Goal: Navigation & Orientation: Find specific page/section

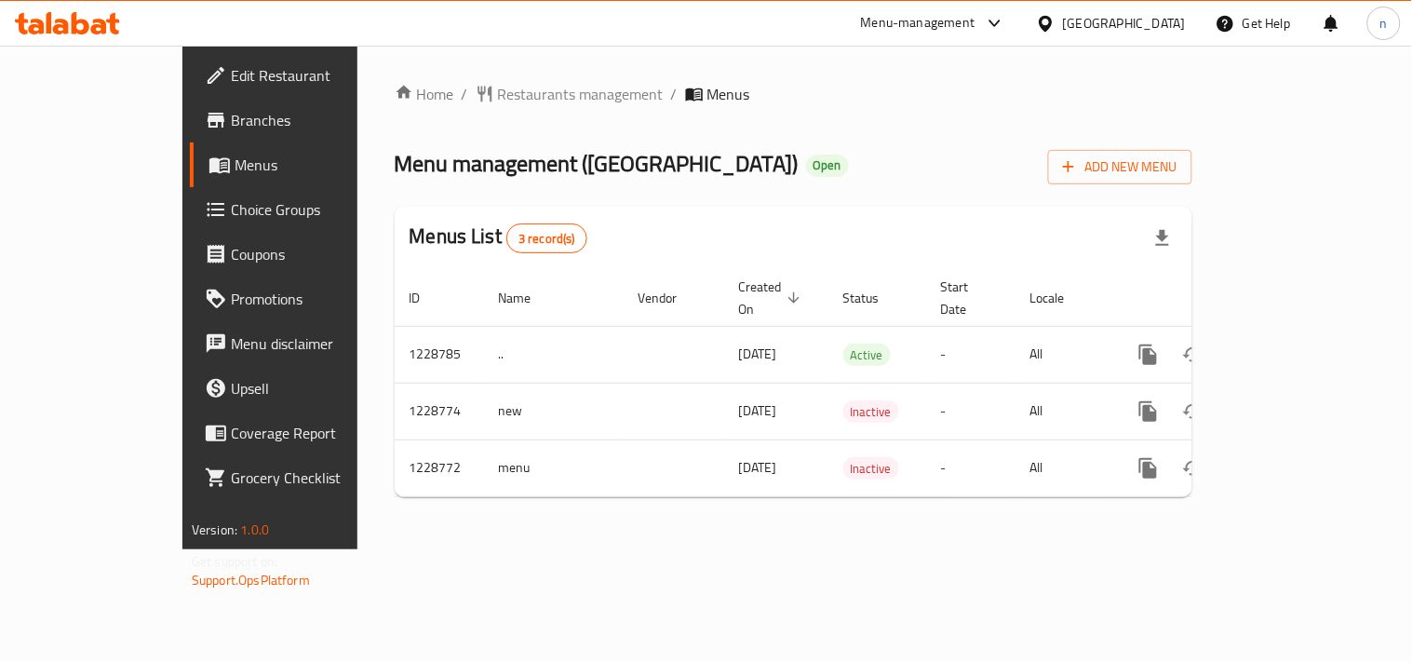
click at [1044, 23] on icon at bounding box center [1045, 23] width 13 height 16
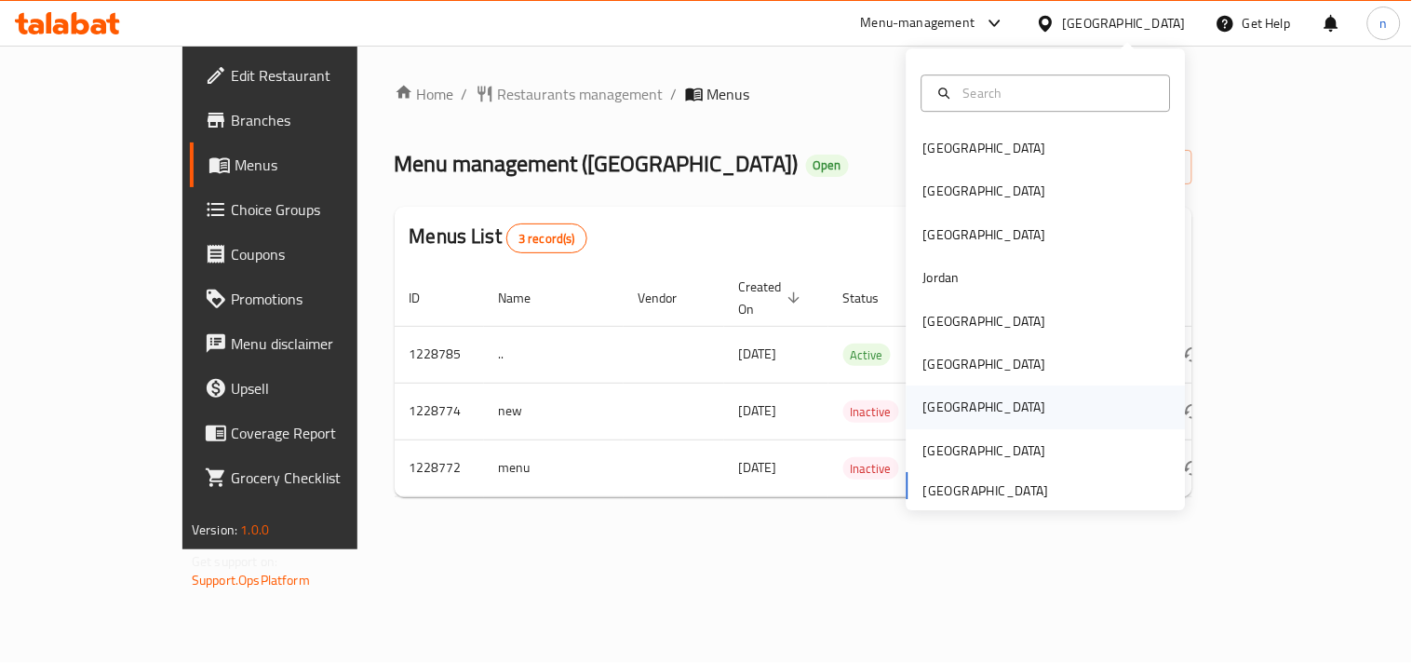
click at [924, 403] on div "[GEOGRAPHIC_DATA]" at bounding box center [985, 408] width 123 height 20
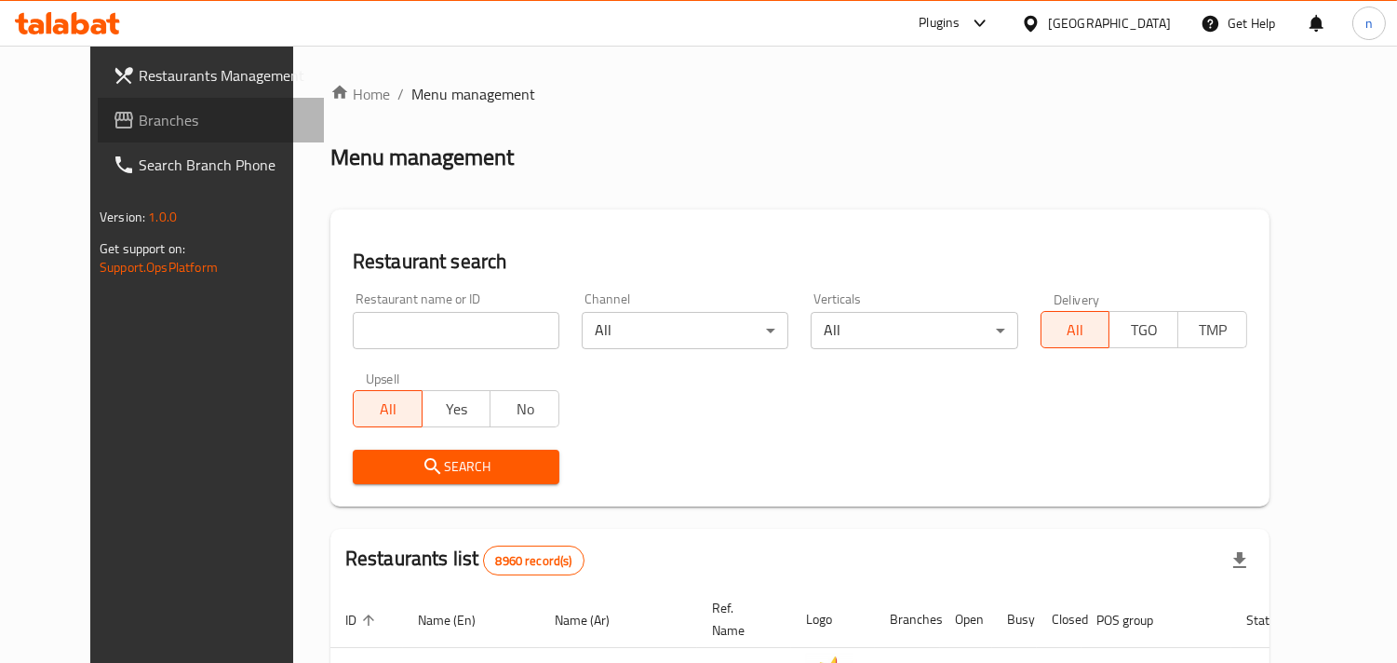
click at [161, 131] on link "Branches" at bounding box center [211, 120] width 226 height 45
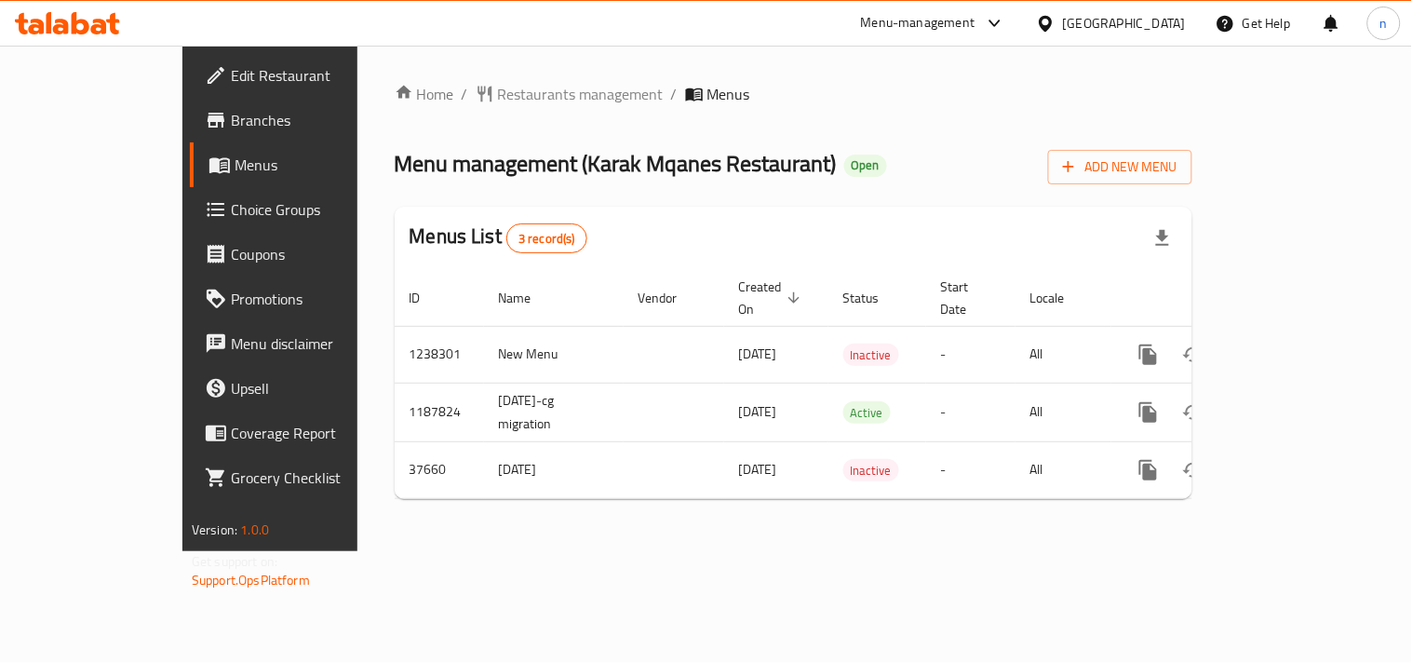
click at [1052, 22] on icon at bounding box center [1045, 23] width 13 height 16
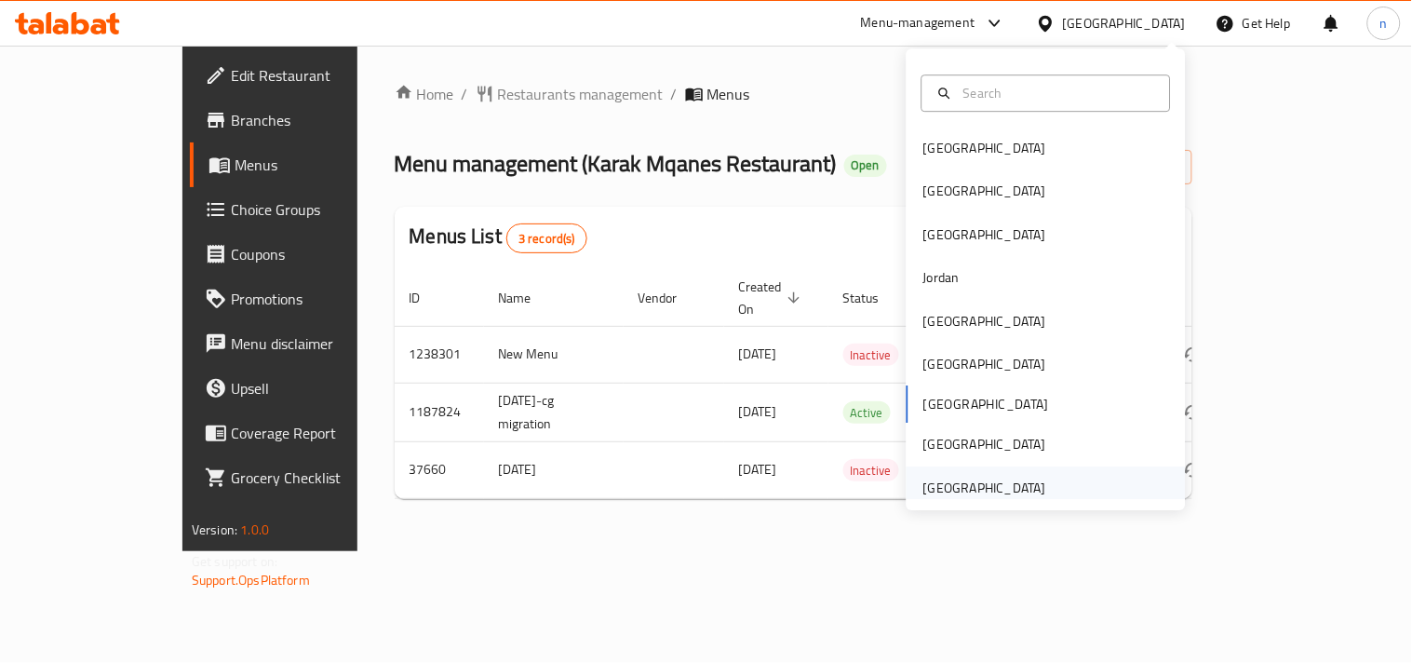
click at [979, 489] on div "[GEOGRAPHIC_DATA]" at bounding box center [985, 488] width 123 height 20
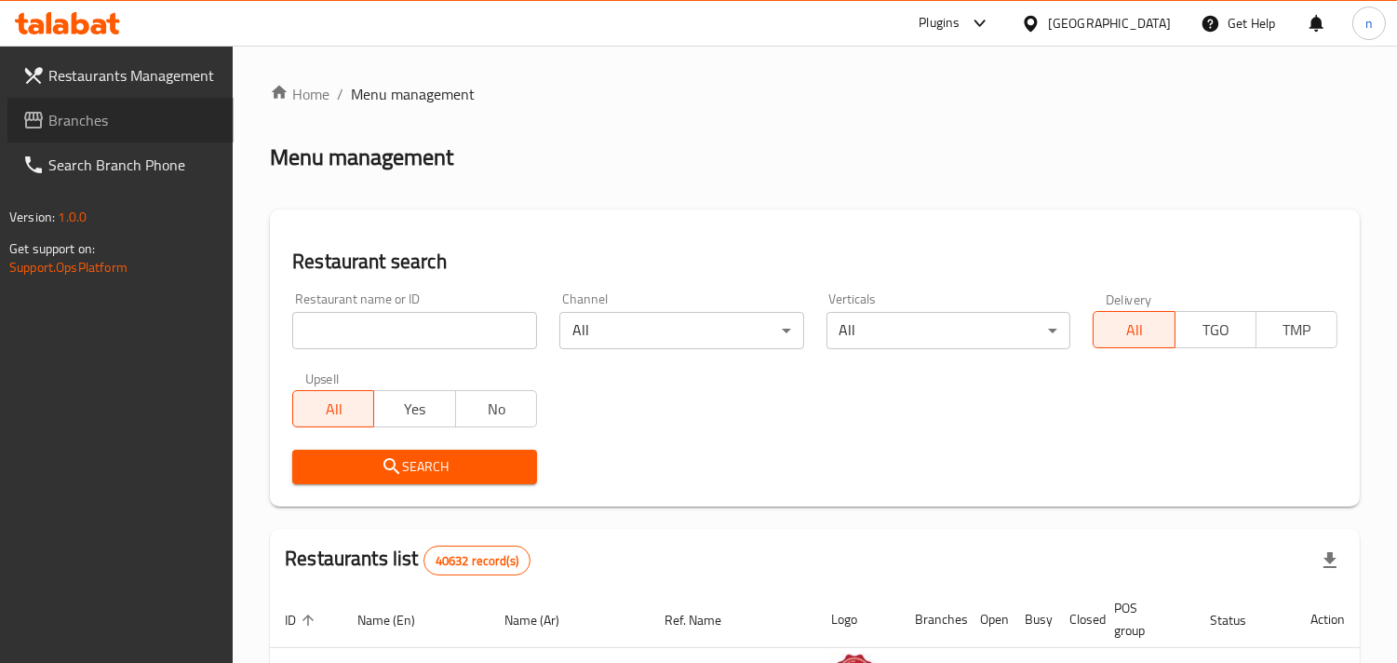
click at [87, 115] on span "Branches" at bounding box center [133, 120] width 170 height 22
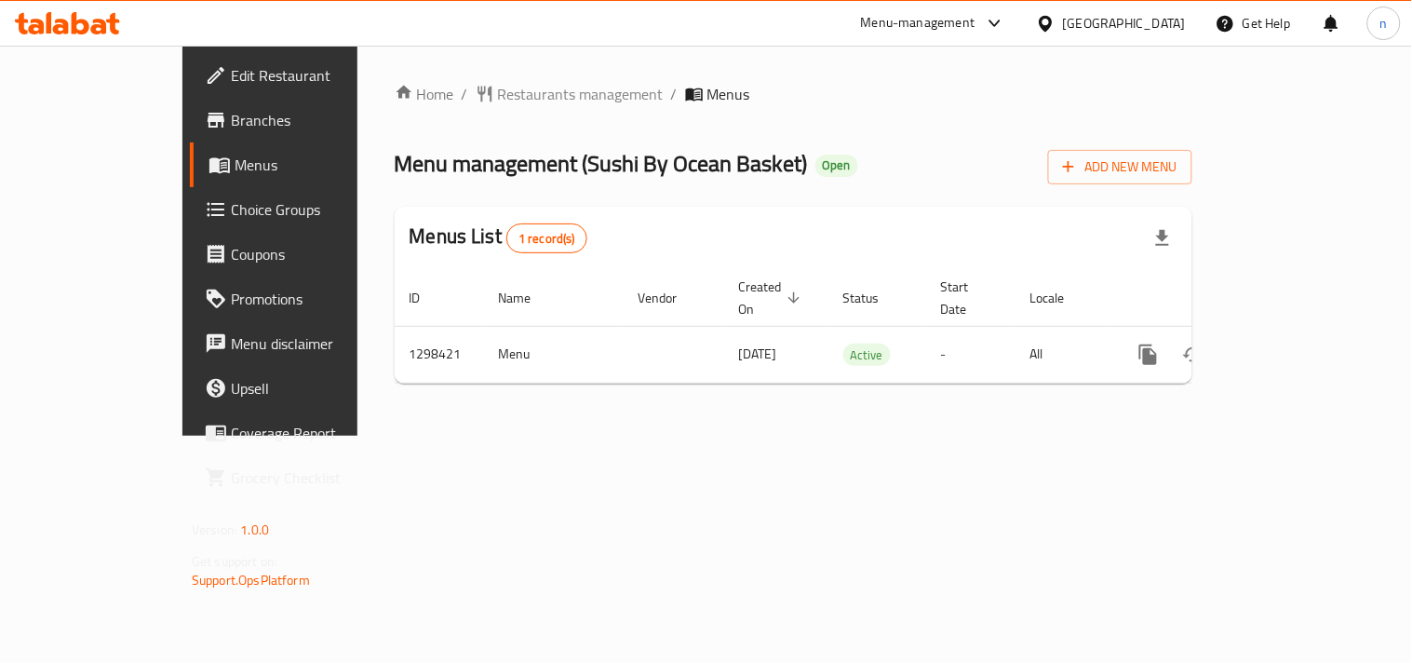
click at [1065, 13] on div "[GEOGRAPHIC_DATA]" at bounding box center [1124, 23] width 123 height 20
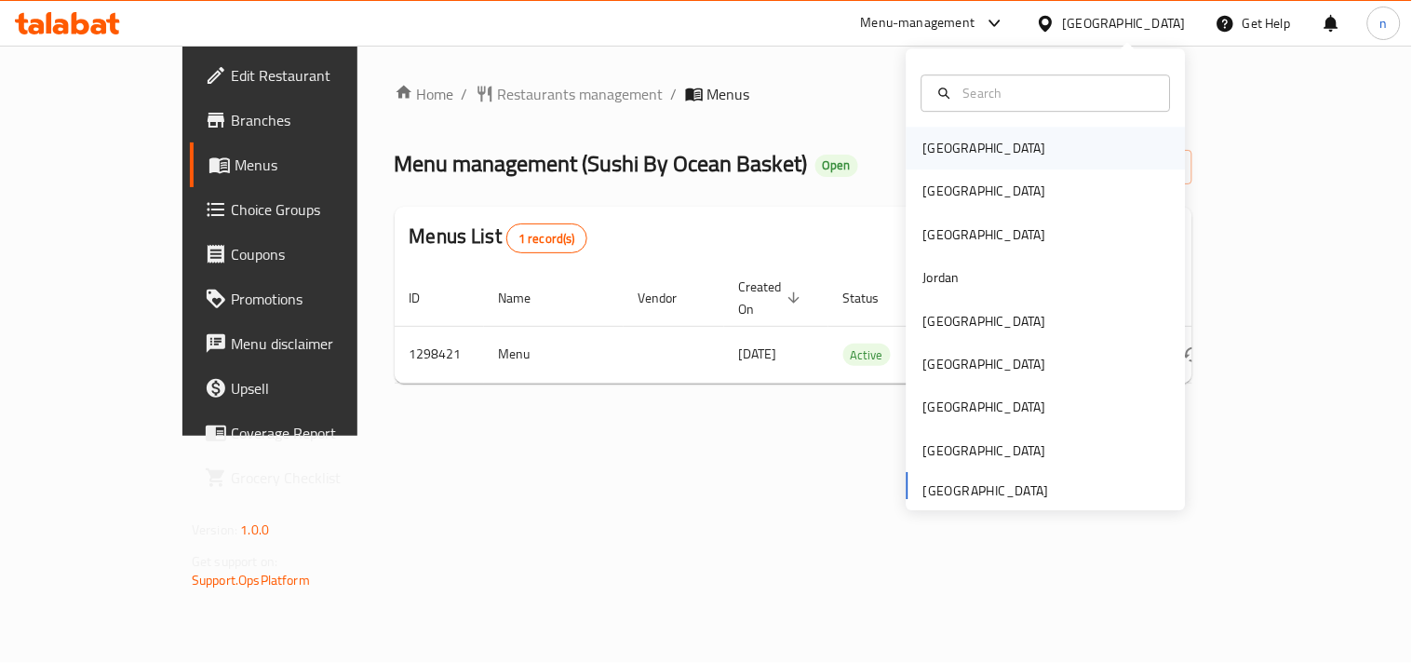
click at [926, 150] on div "[GEOGRAPHIC_DATA]" at bounding box center [985, 148] width 123 height 20
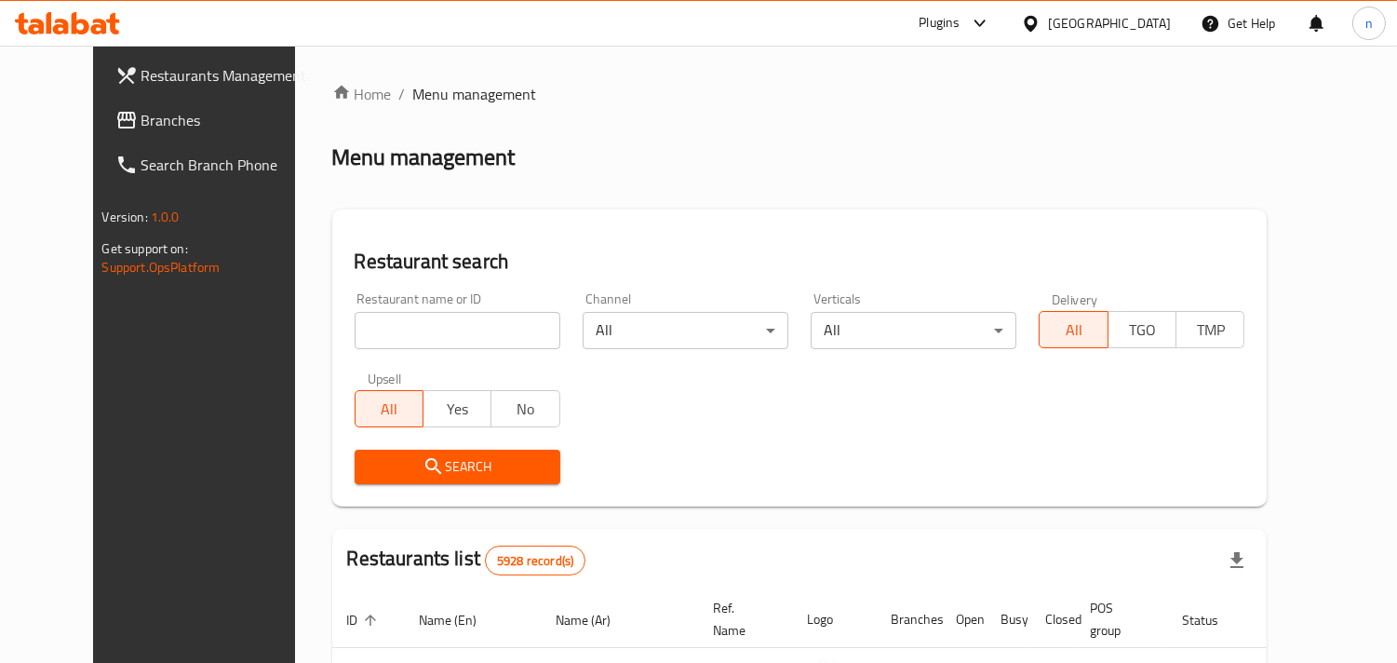
click at [1041, 26] on icon at bounding box center [1031, 24] width 20 height 20
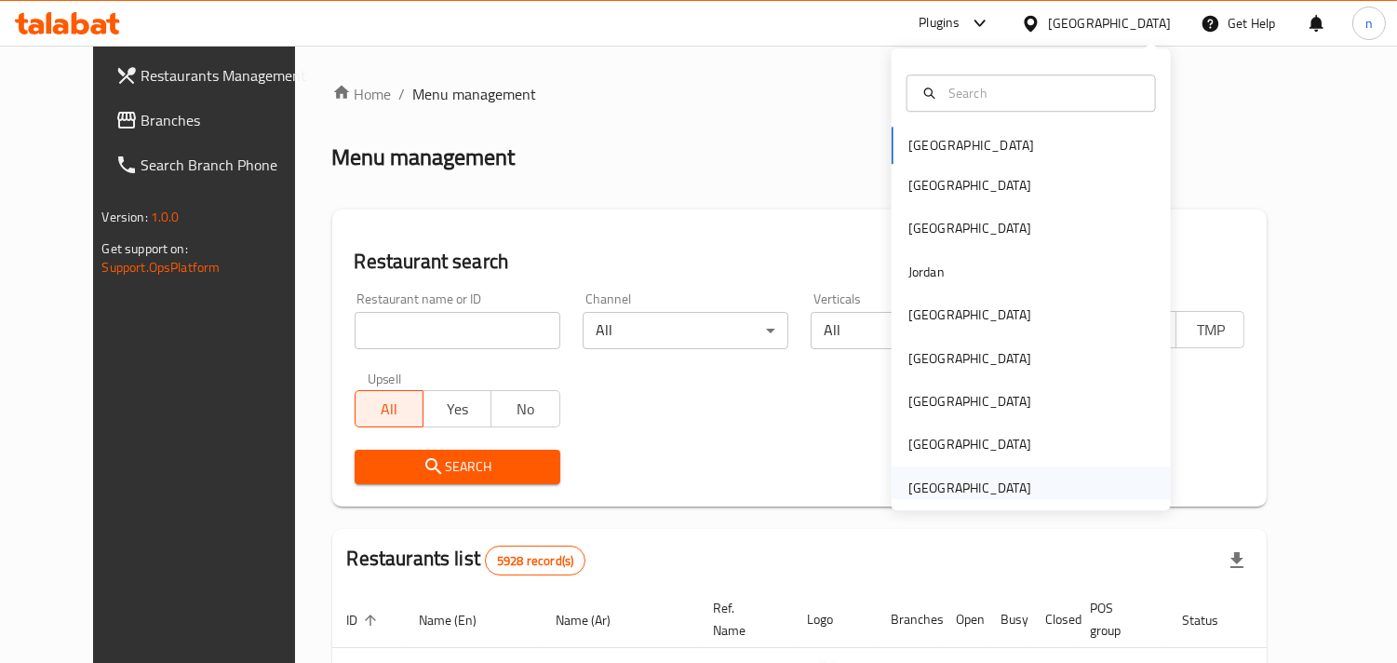
click at [936, 486] on div "[GEOGRAPHIC_DATA]" at bounding box center [970, 488] width 123 height 20
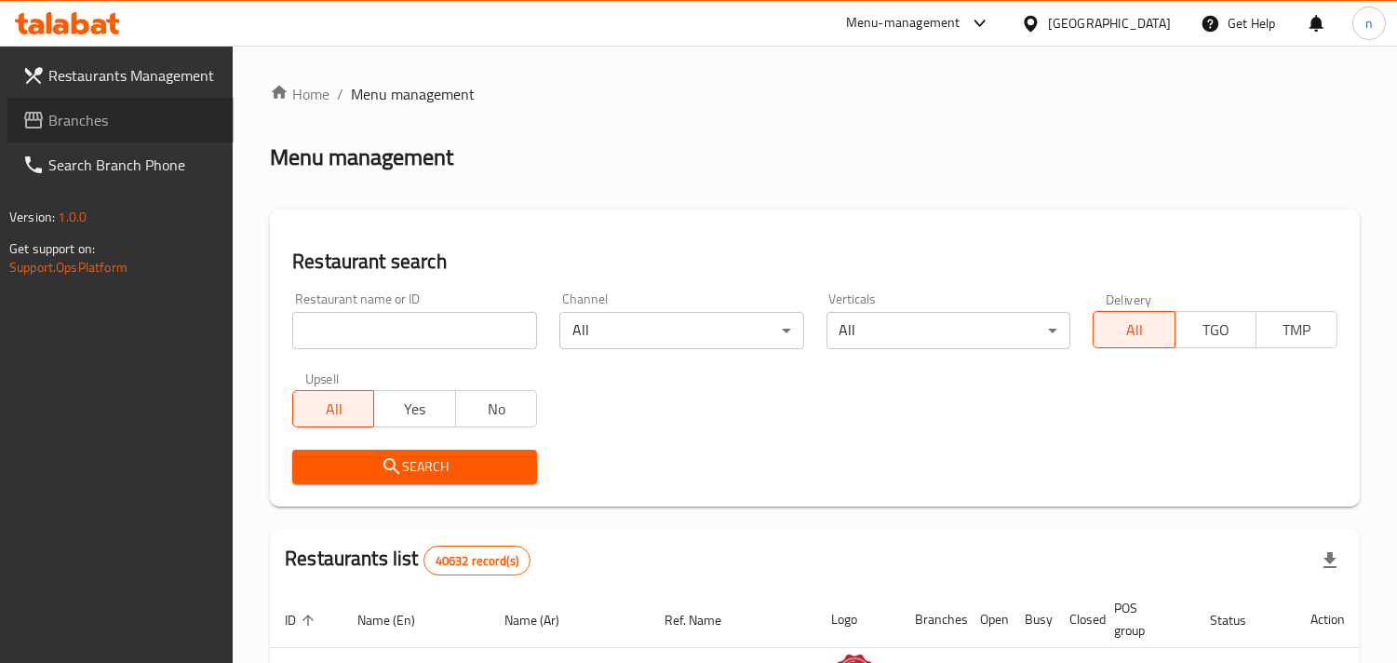
click at [110, 128] on span "Branches" at bounding box center [133, 120] width 170 height 22
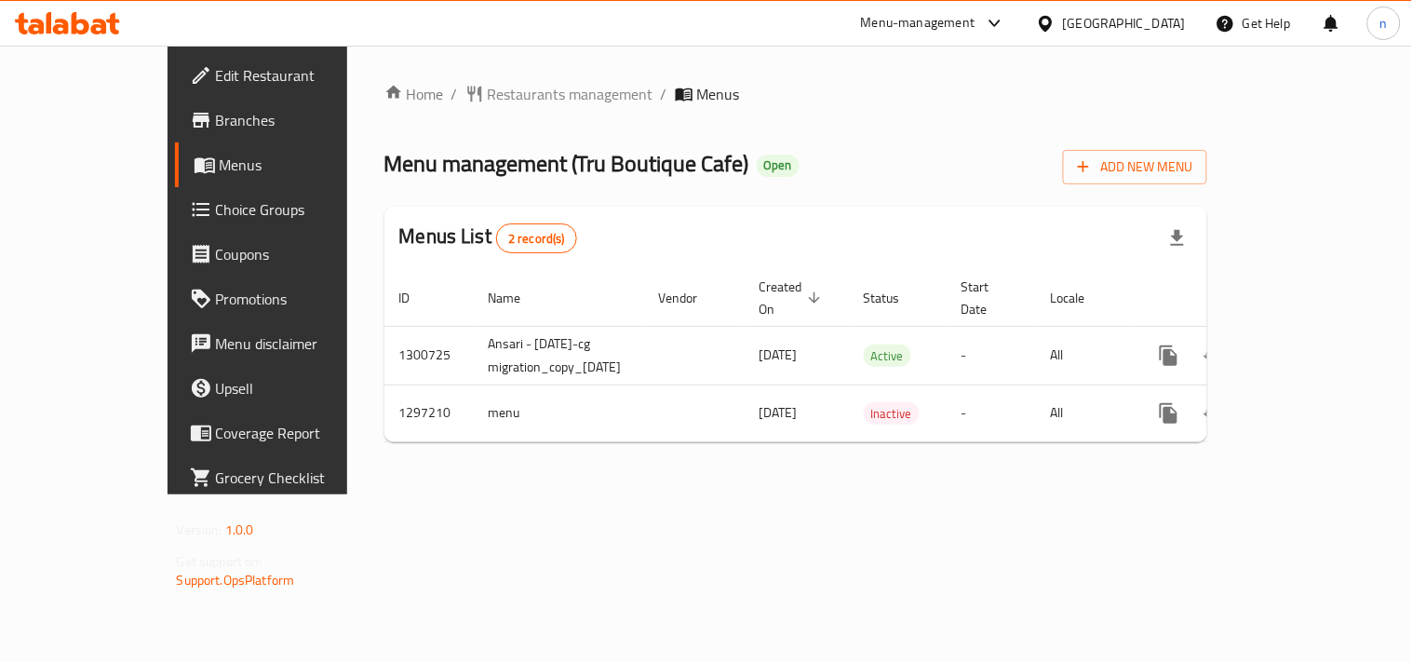
click at [1061, 34] on div "[GEOGRAPHIC_DATA]" at bounding box center [1111, 23] width 180 height 45
click at [1045, 21] on icon at bounding box center [1046, 24] width 20 height 20
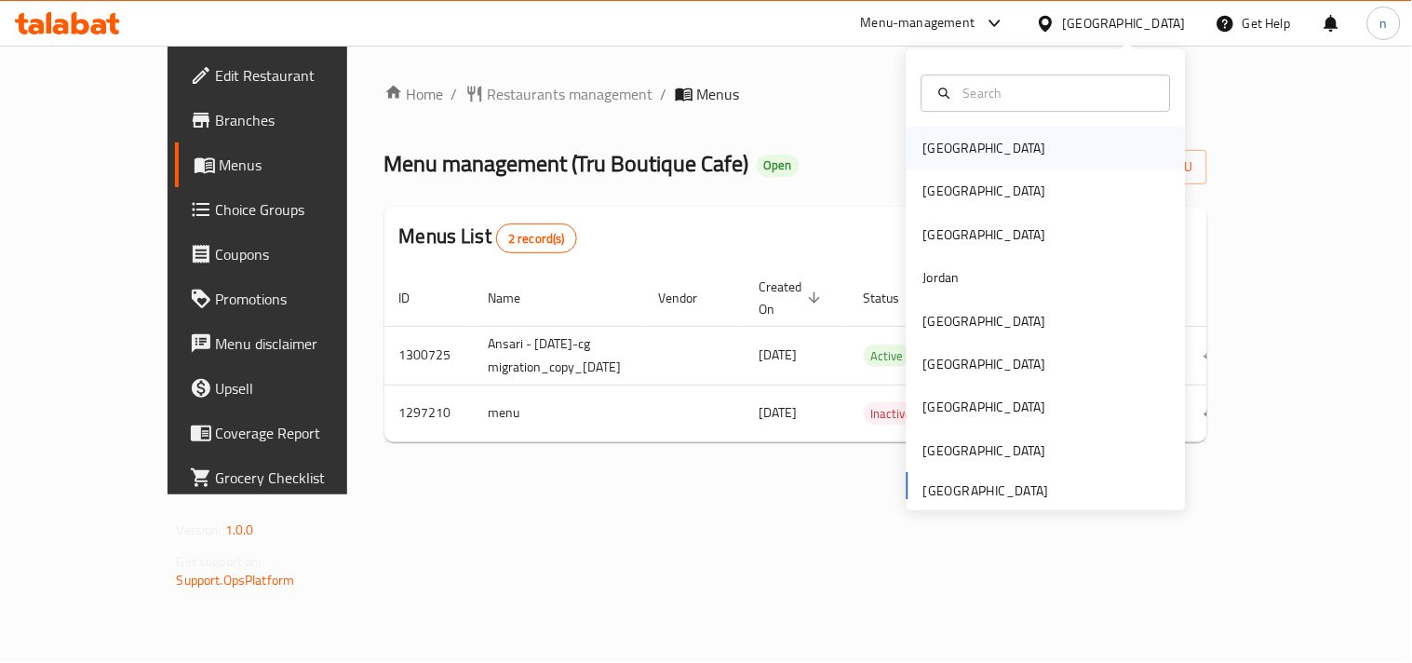
click at [948, 144] on div "[GEOGRAPHIC_DATA]" at bounding box center [985, 148] width 123 height 20
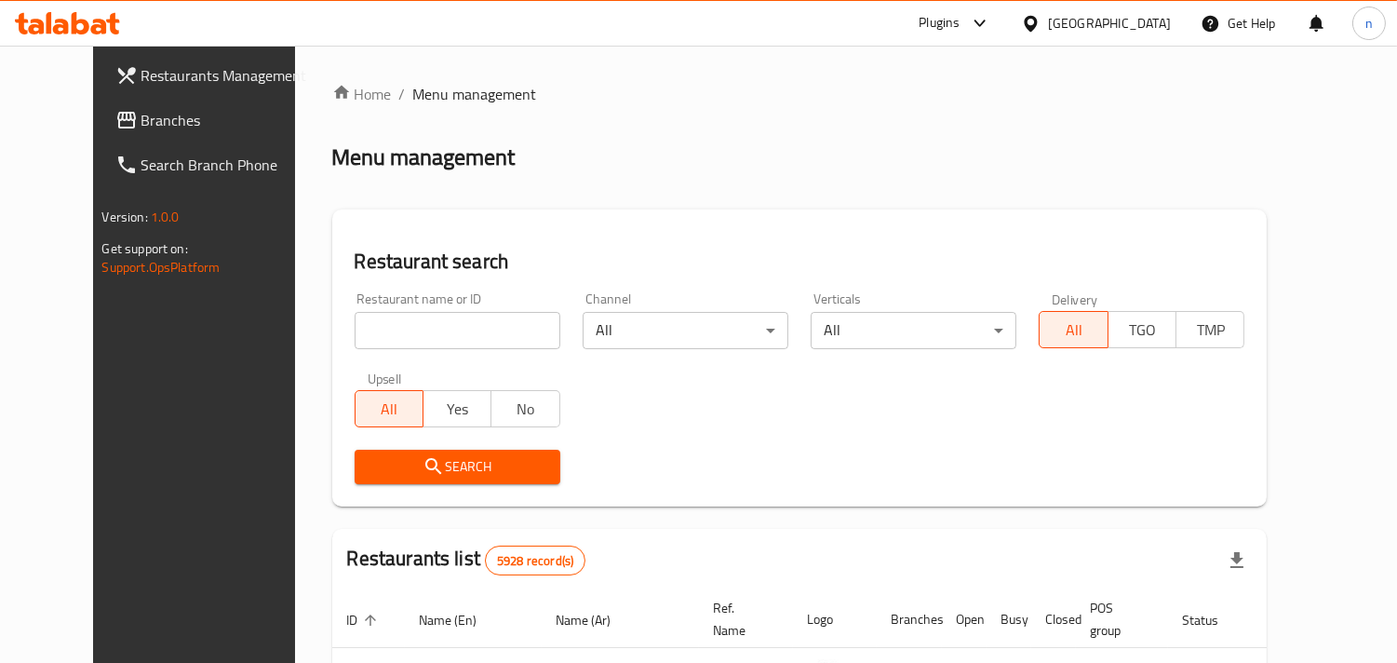
click at [1041, 26] on icon at bounding box center [1031, 24] width 20 height 20
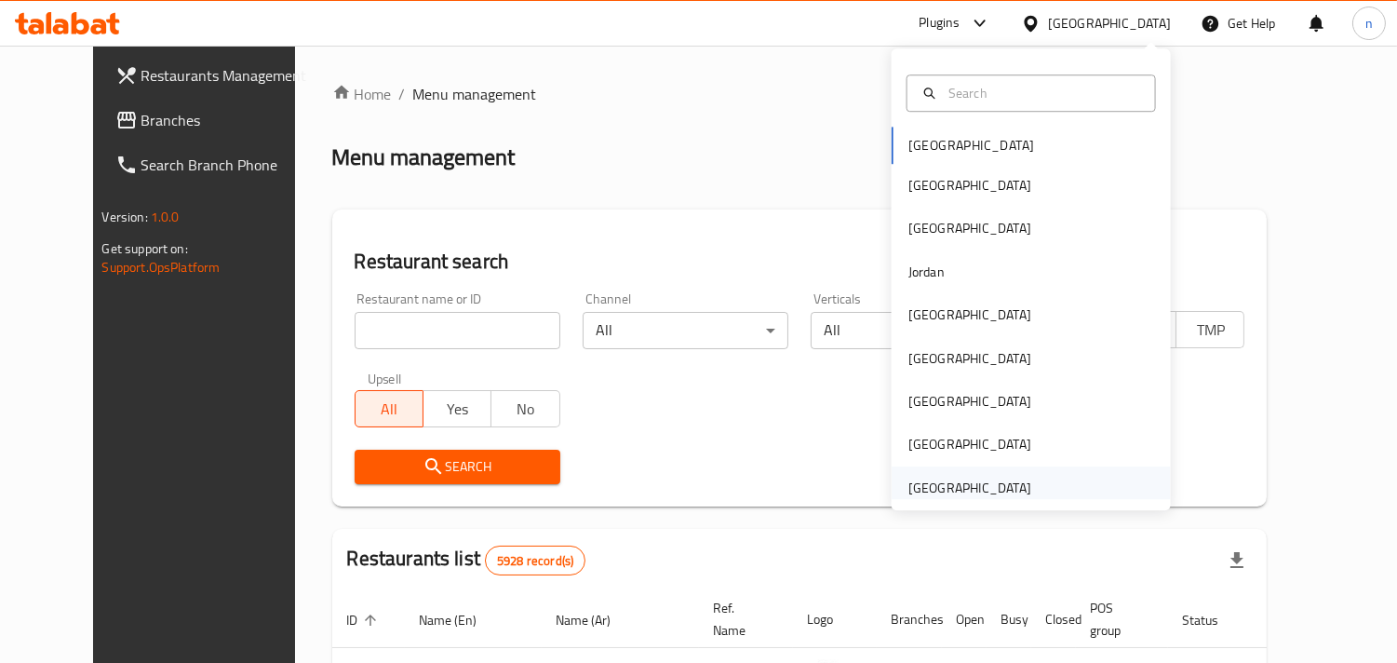
click at [959, 479] on div "[GEOGRAPHIC_DATA]" at bounding box center [970, 488] width 123 height 20
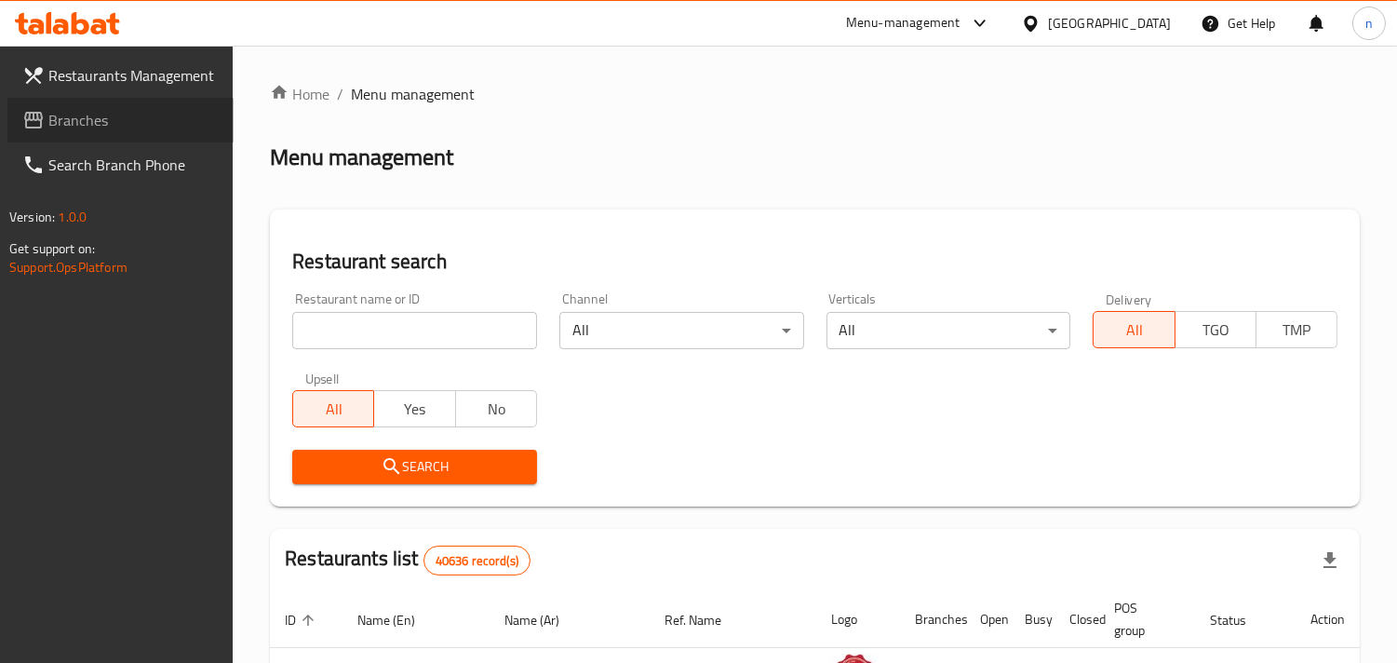
click at [137, 123] on span "Branches" at bounding box center [133, 120] width 170 height 22
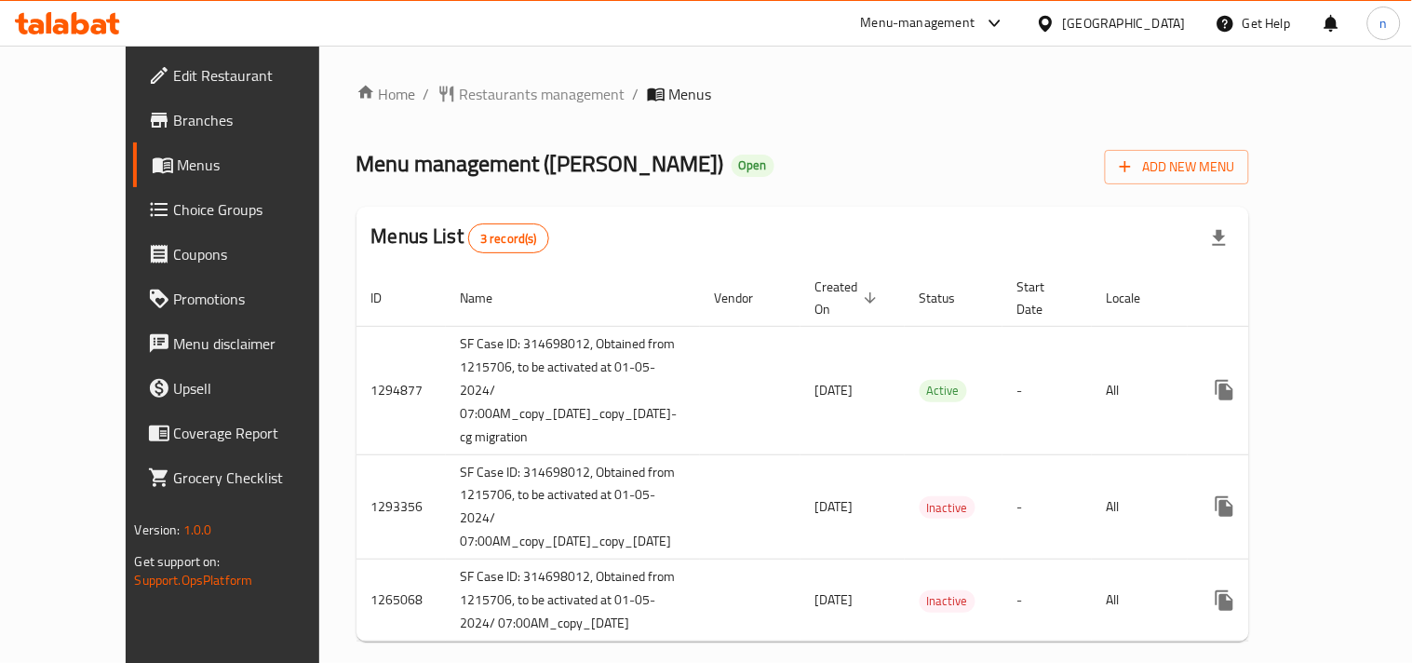
click at [1049, 19] on icon at bounding box center [1046, 24] width 20 height 20
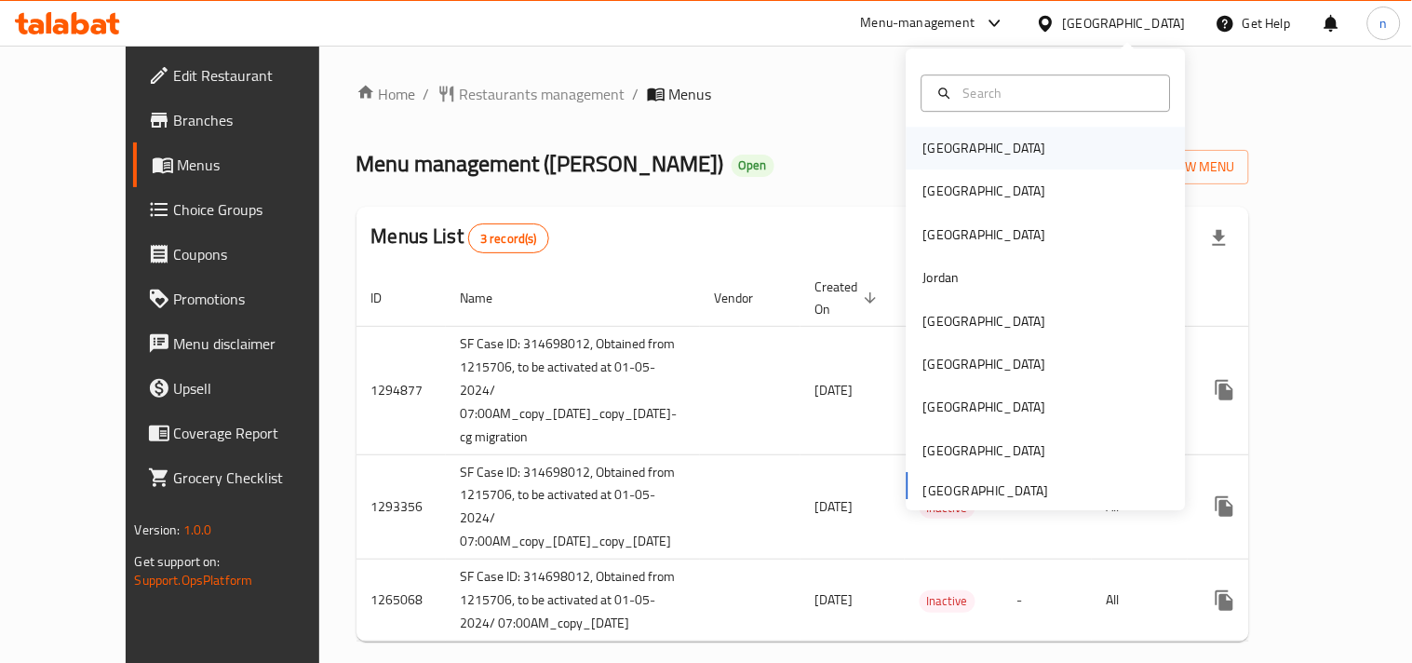
click at [937, 151] on div "Bahrain" at bounding box center [985, 148] width 123 height 20
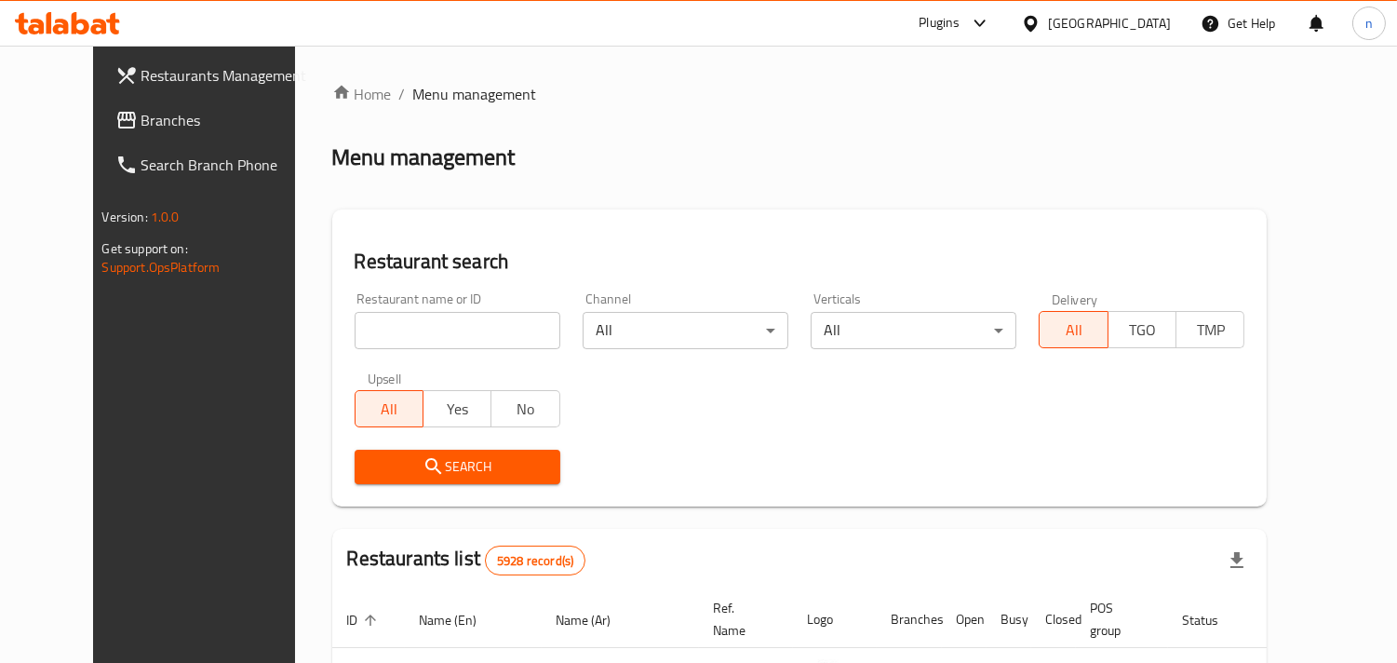
click at [1041, 24] on icon at bounding box center [1031, 24] width 20 height 20
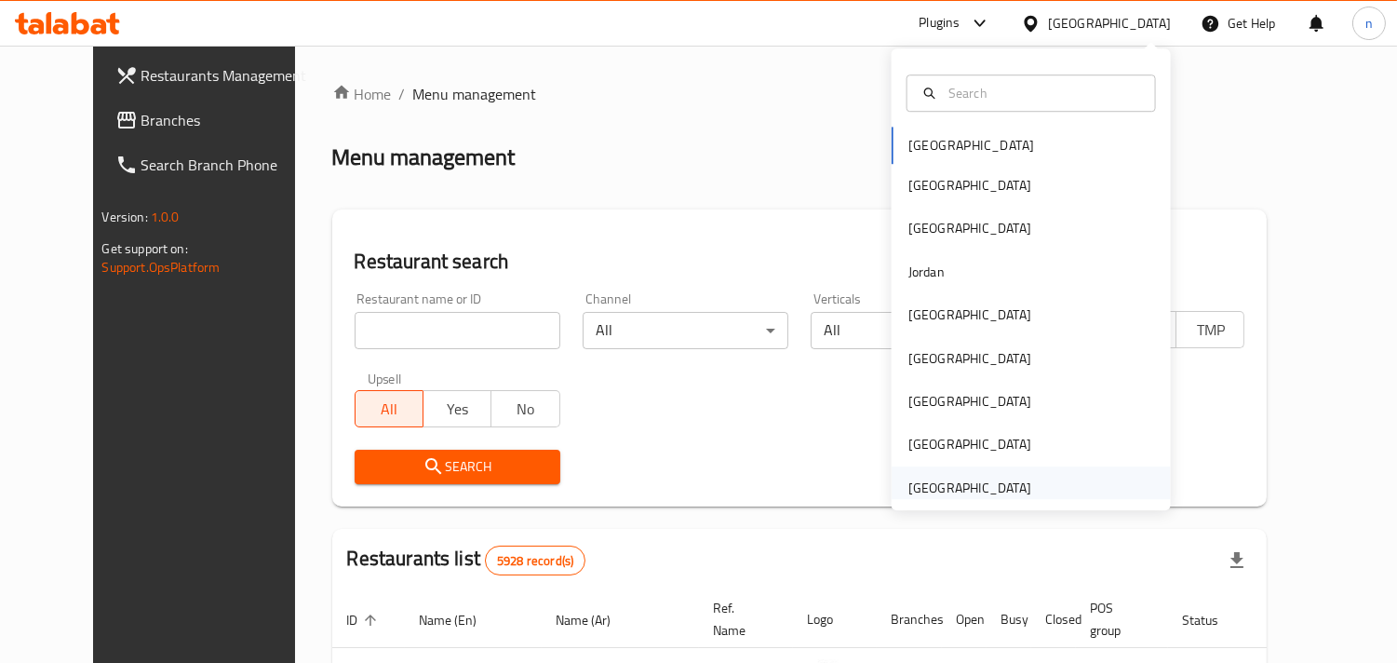
click at [964, 496] on div "[GEOGRAPHIC_DATA]" at bounding box center [970, 488] width 123 height 20
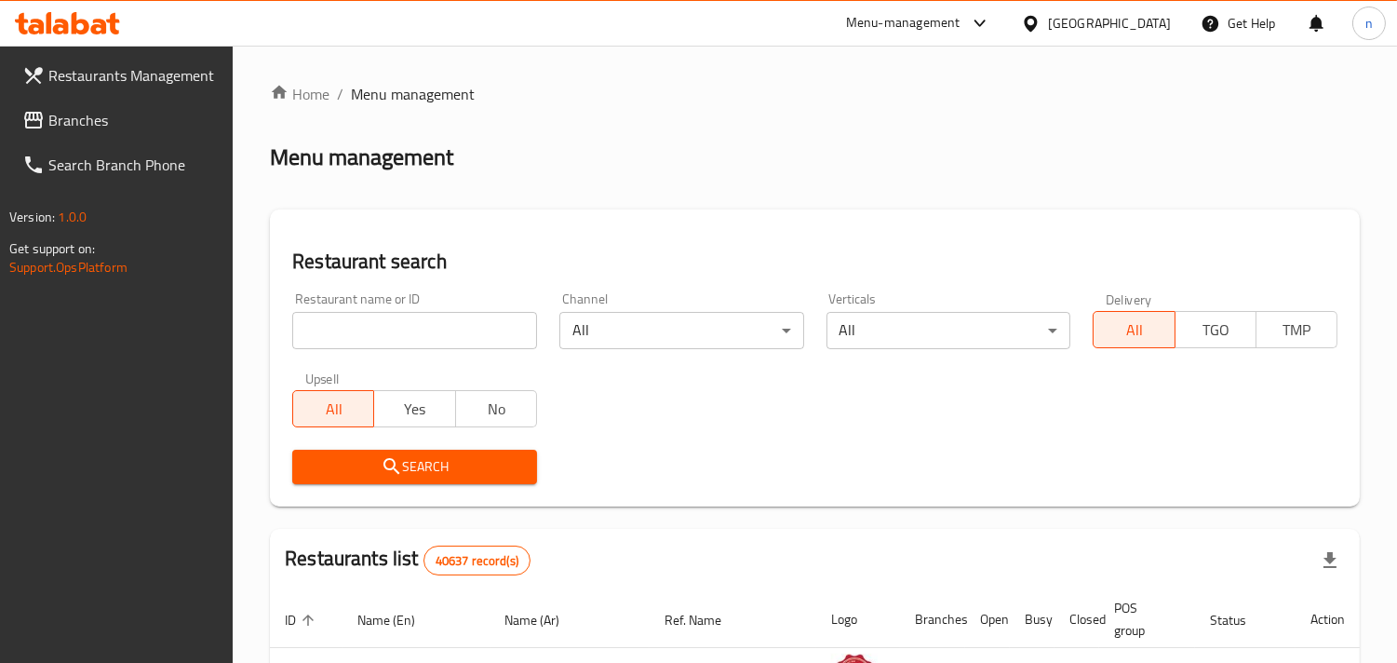
click at [99, 123] on span "Branches" at bounding box center [133, 120] width 170 height 22
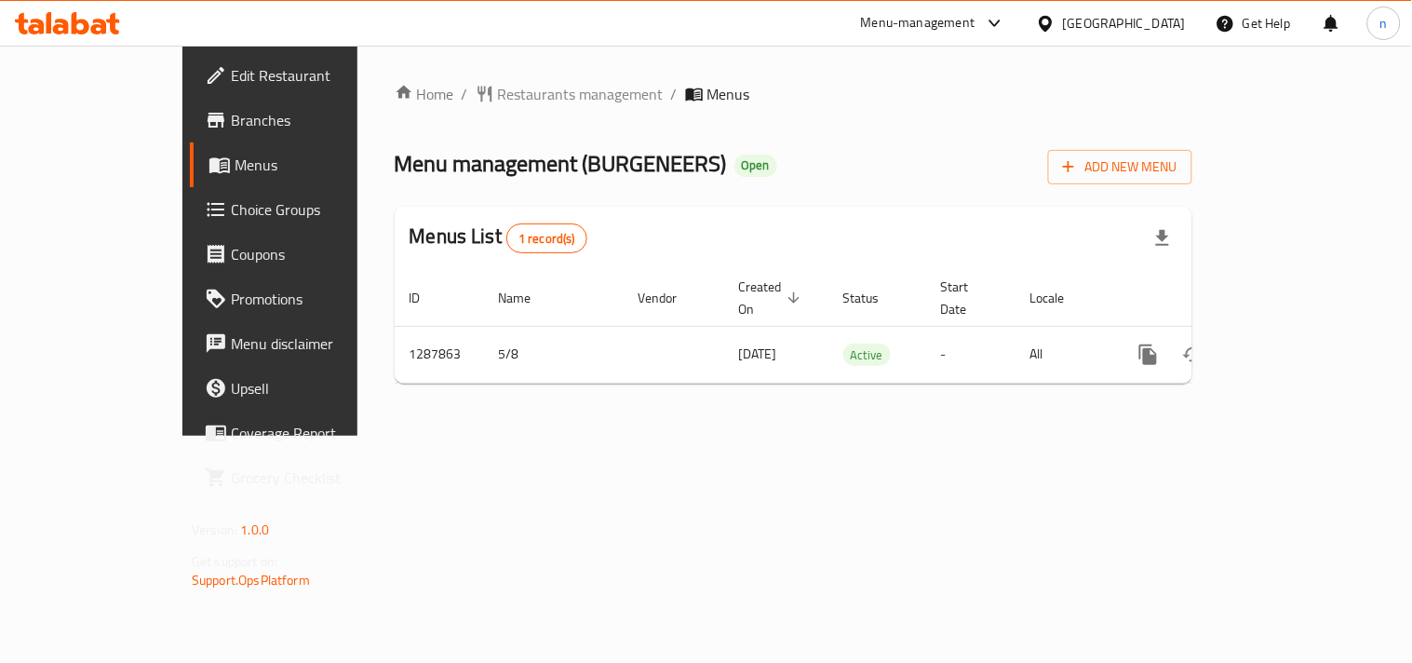
click at [1049, 26] on icon at bounding box center [1045, 23] width 13 height 16
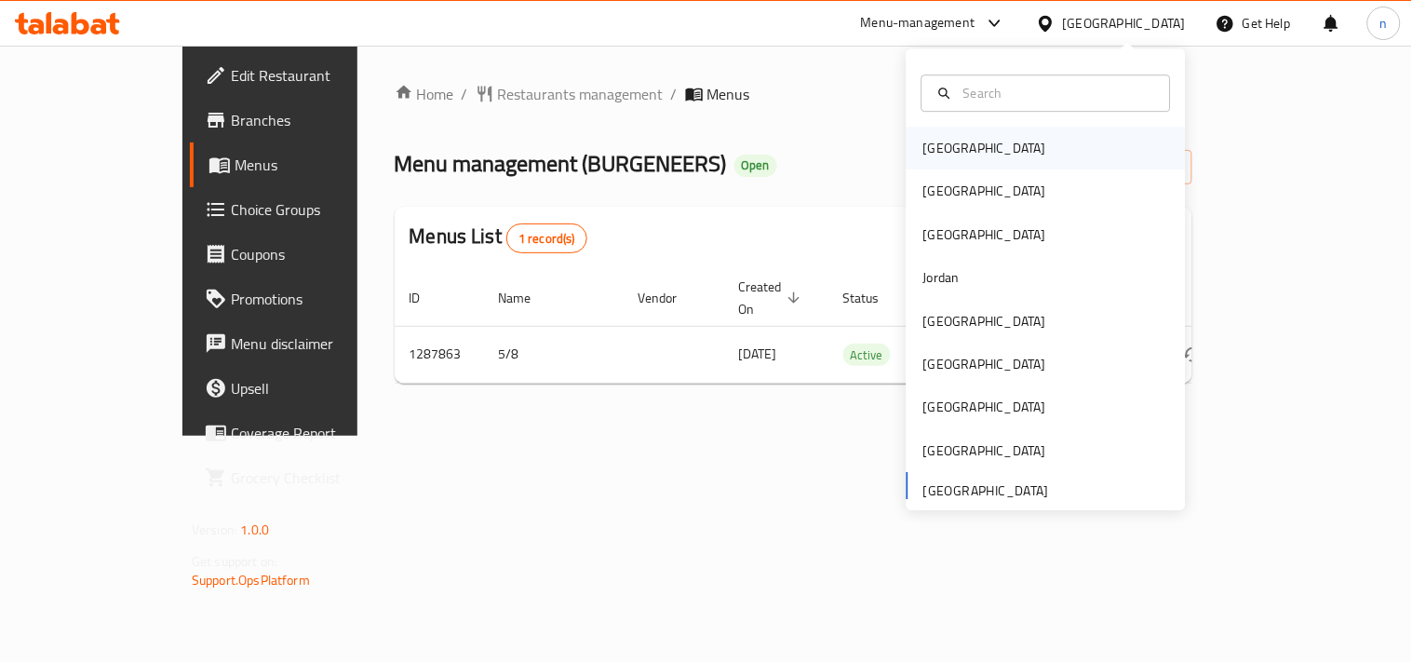
click at [957, 150] on div "[GEOGRAPHIC_DATA]" at bounding box center [985, 148] width 153 height 43
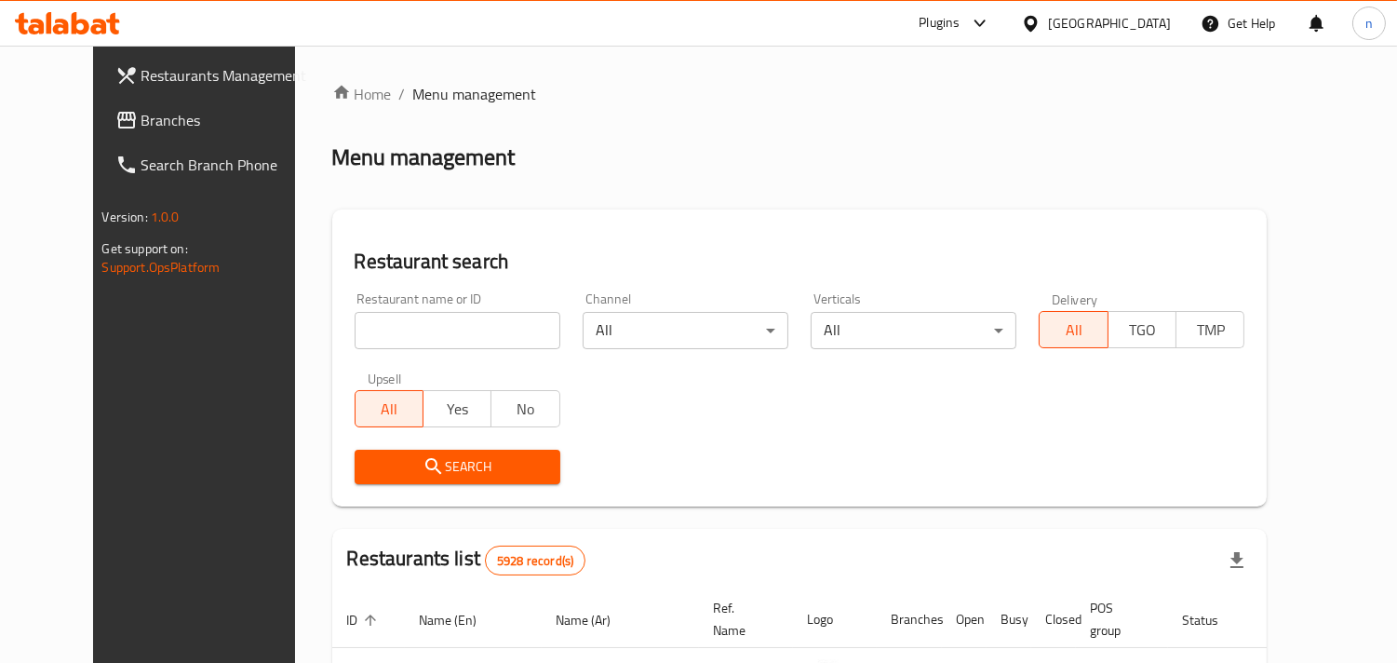
click at [136, 135] on link "Branches" at bounding box center [214, 120] width 226 height 45
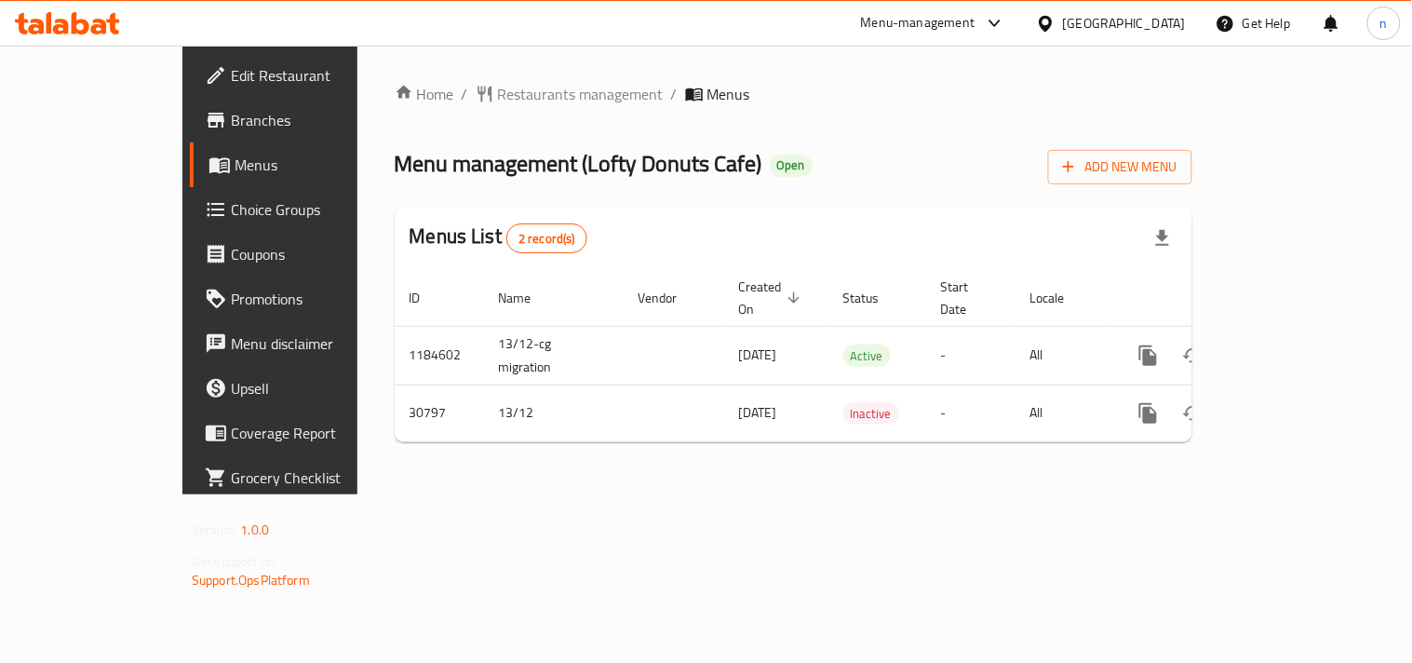
click at [1056, 20] on icon at bounding box center [1046, 24] width 20 height 20
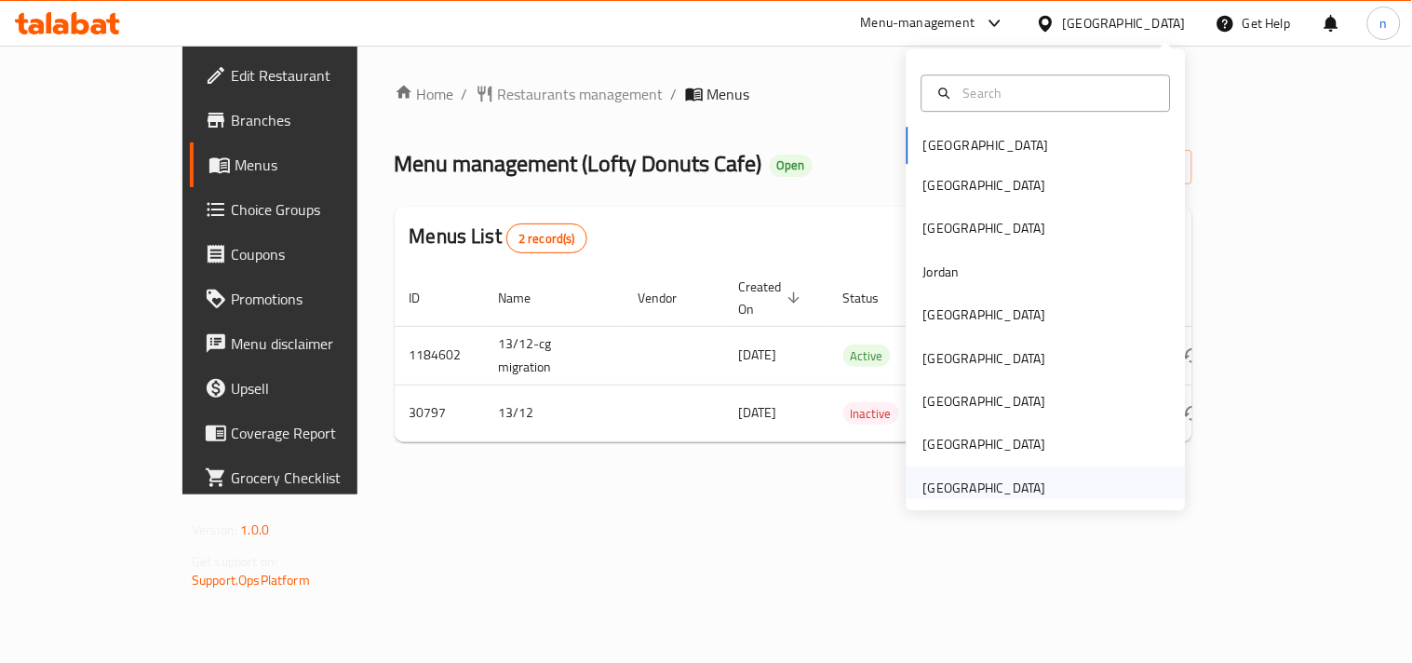
click at [987, 488] on div "[GEOGRAPHIC_DATA]" at bounding box center [985, 488] width 123 height 20
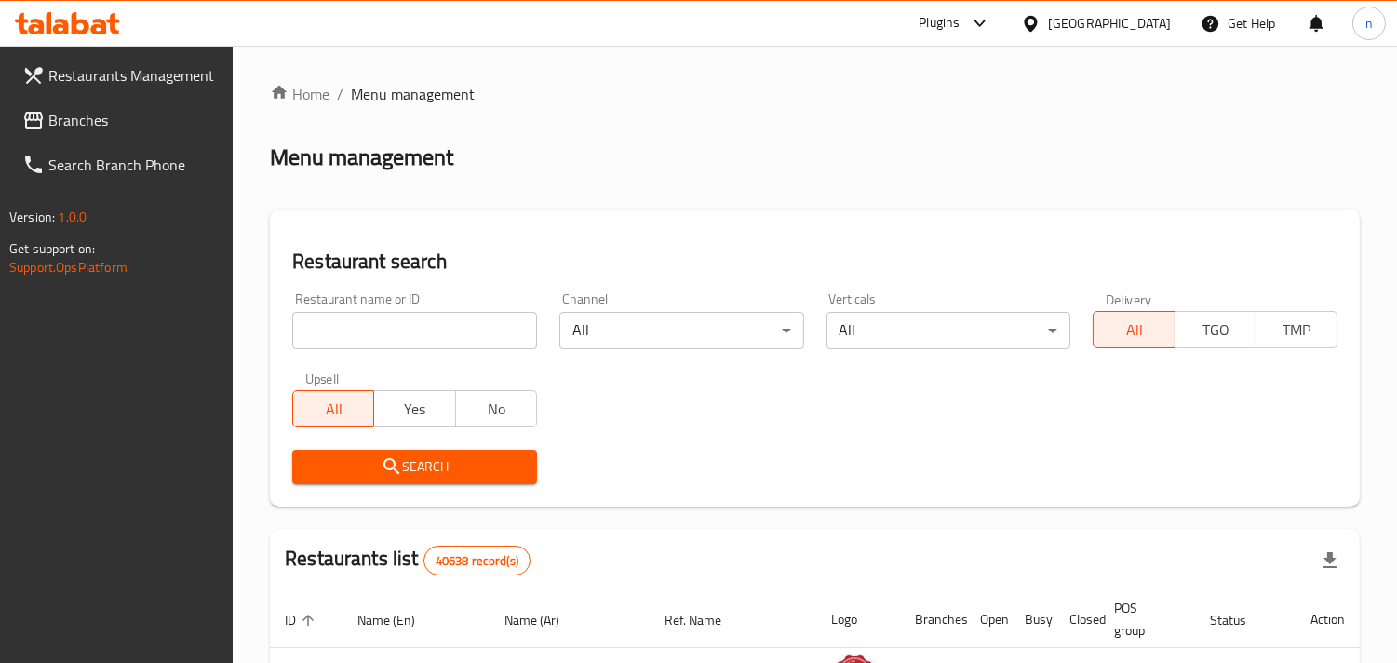
click at [50, 124] on span "Branches" at bounding box center [133, 120] width 170 height 22
